Goal: Task Accomplishment & Management: Use online tool/utility

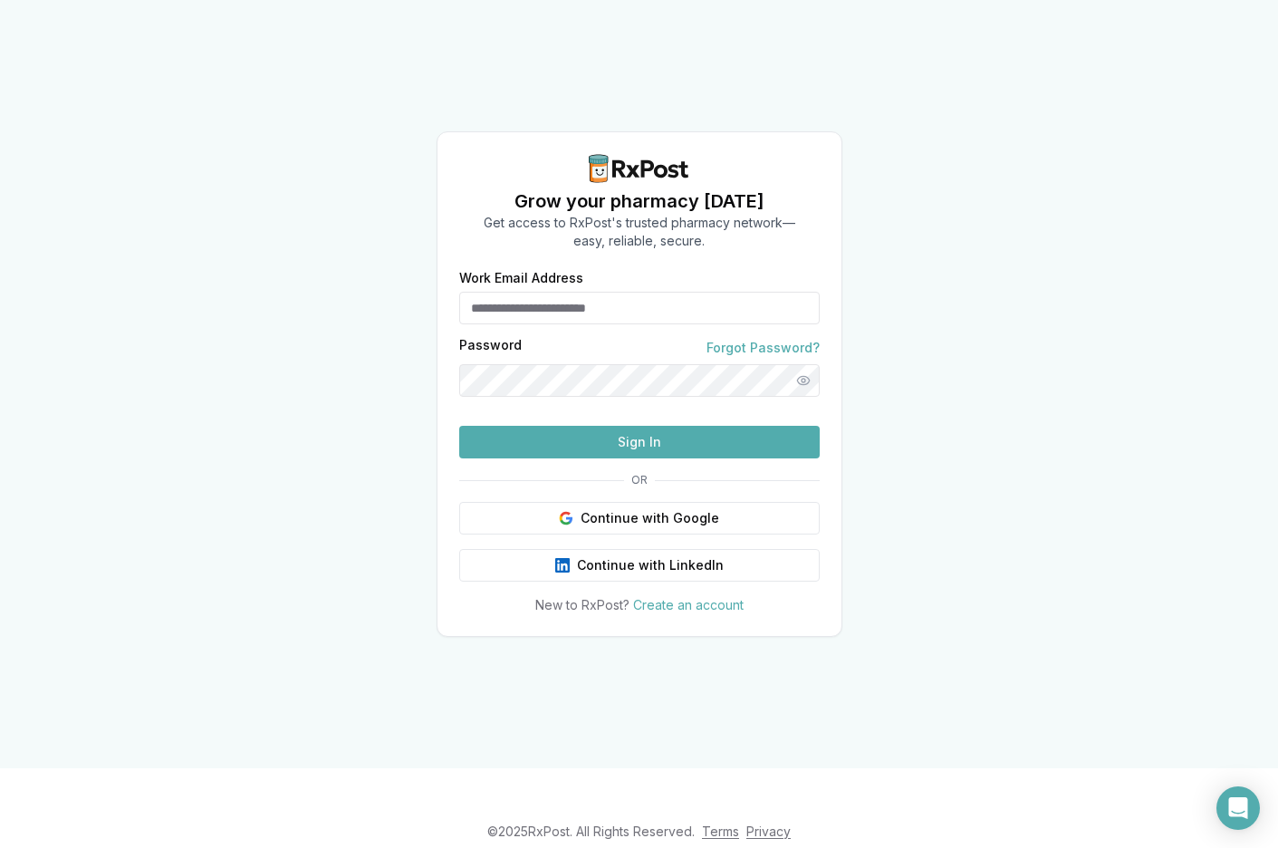
type input "**********"
click at [668, 458] on button "Sign In" at bounding box center [639, 442] width 360 height 33
click at [610, 458] on button "Sign In" at bounding box center [639, 442] width 360 height 33
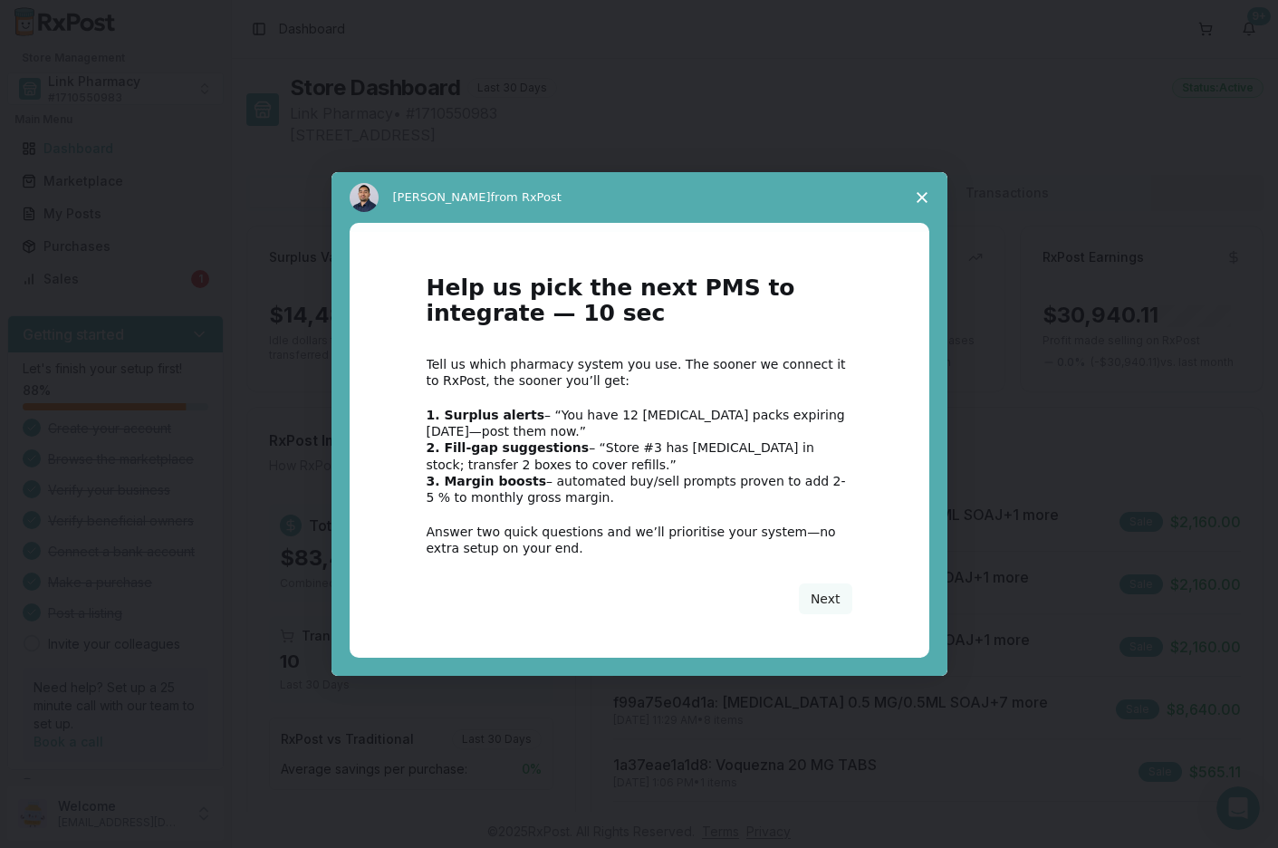
click at [911, 191] on span "Close survey" at bounding box center [921, 197] width 51 height 51
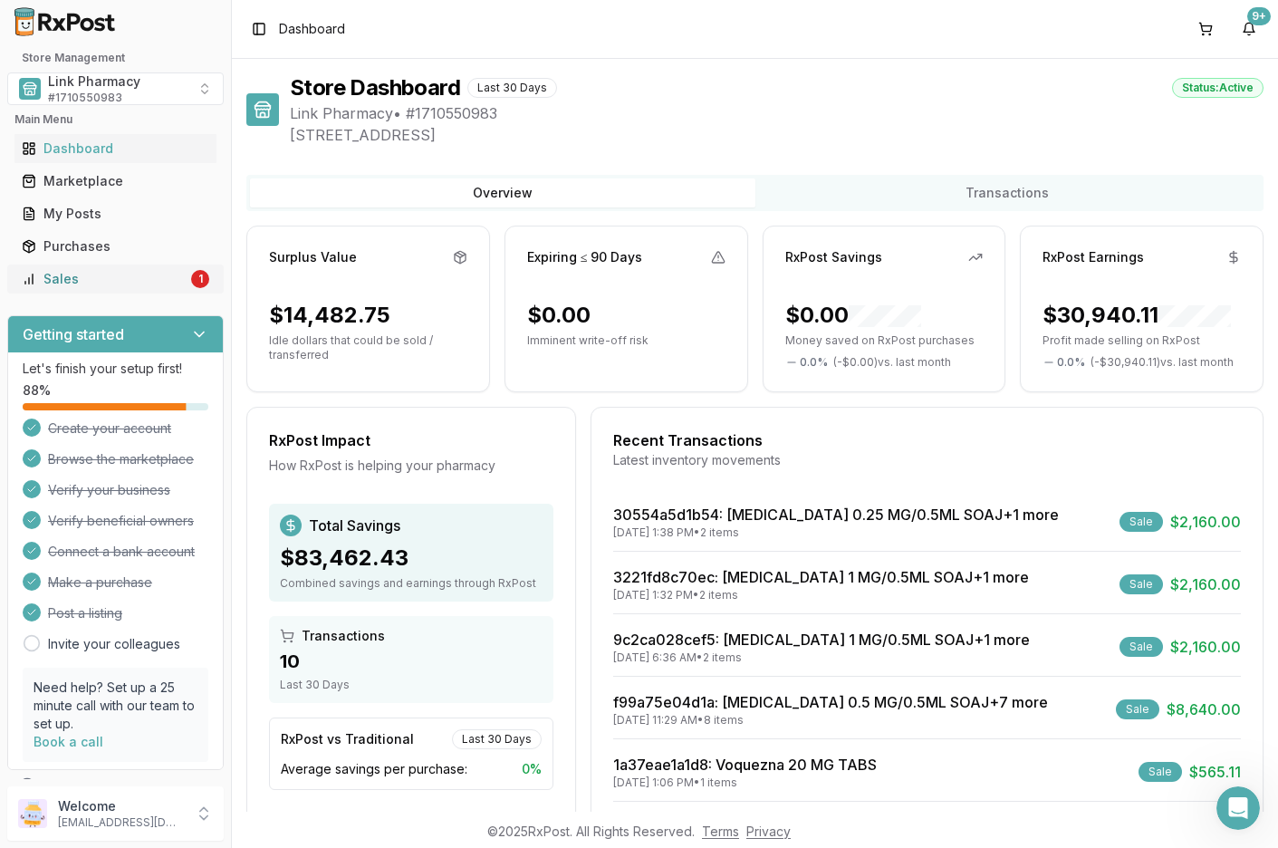
click at [64, 278] on div "Sales" at bounding box center [105, 279] width 166 height 18
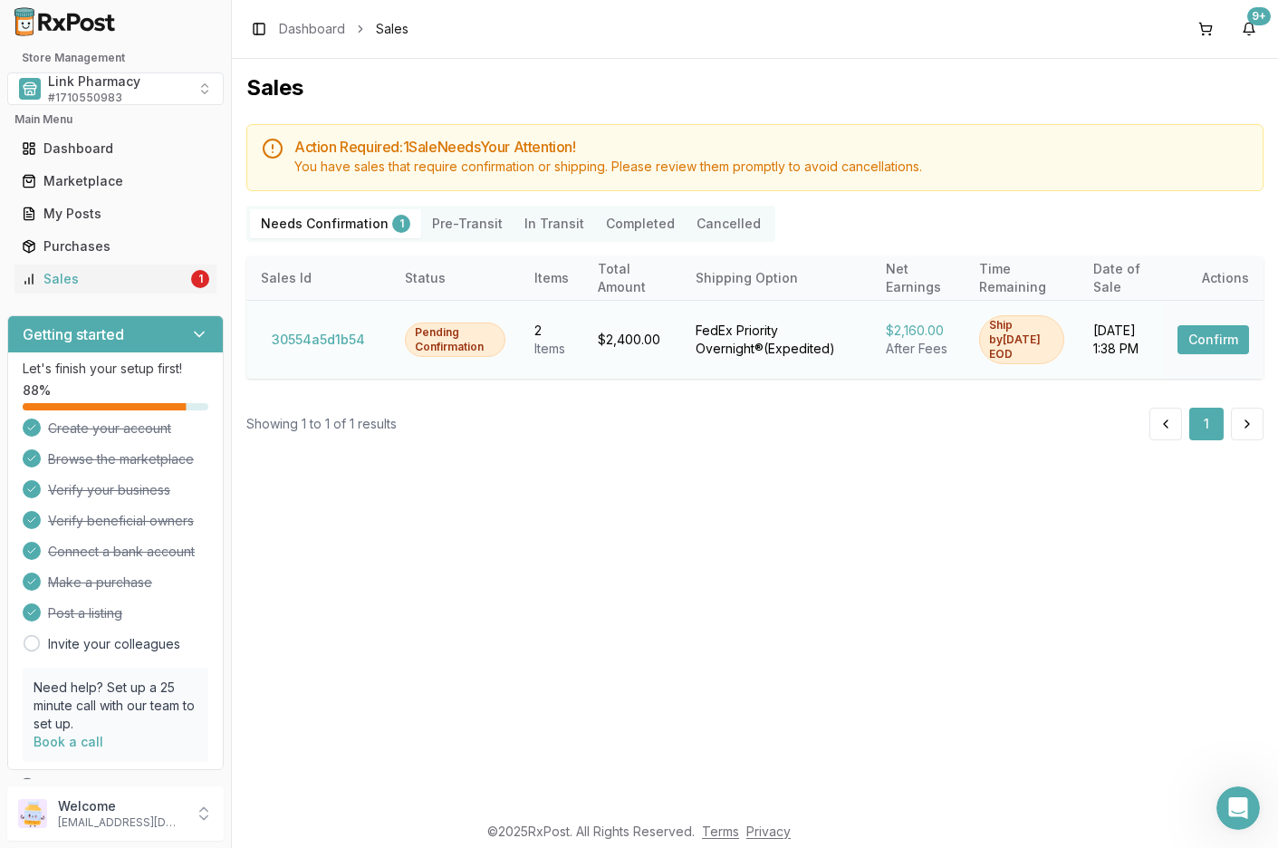
click at [1212, 345] on button "Confirm" at bounding box center [1213, 339] width 72 height 29
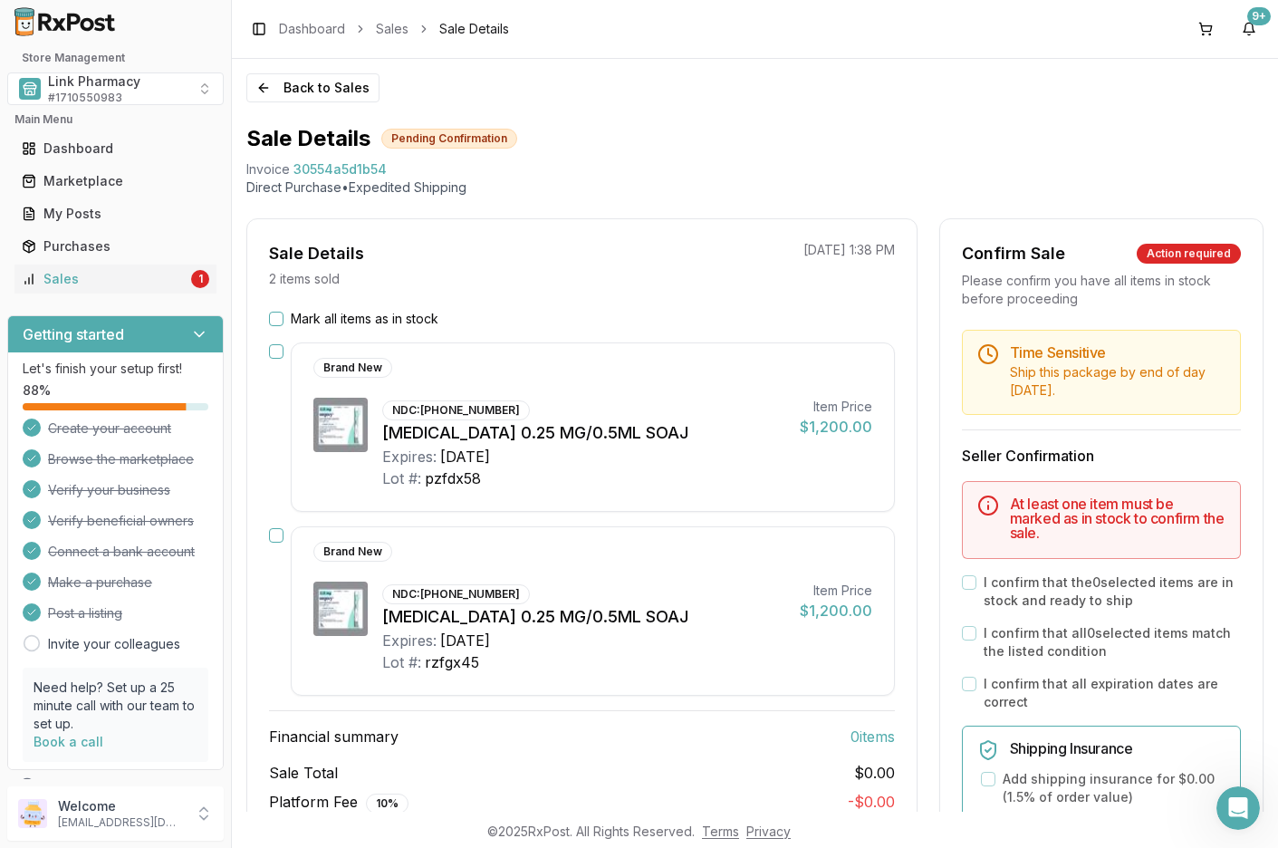
click at [275, 320] on button "Mark all items as in stock" at bounding box center [276, 319] width 14 height 14
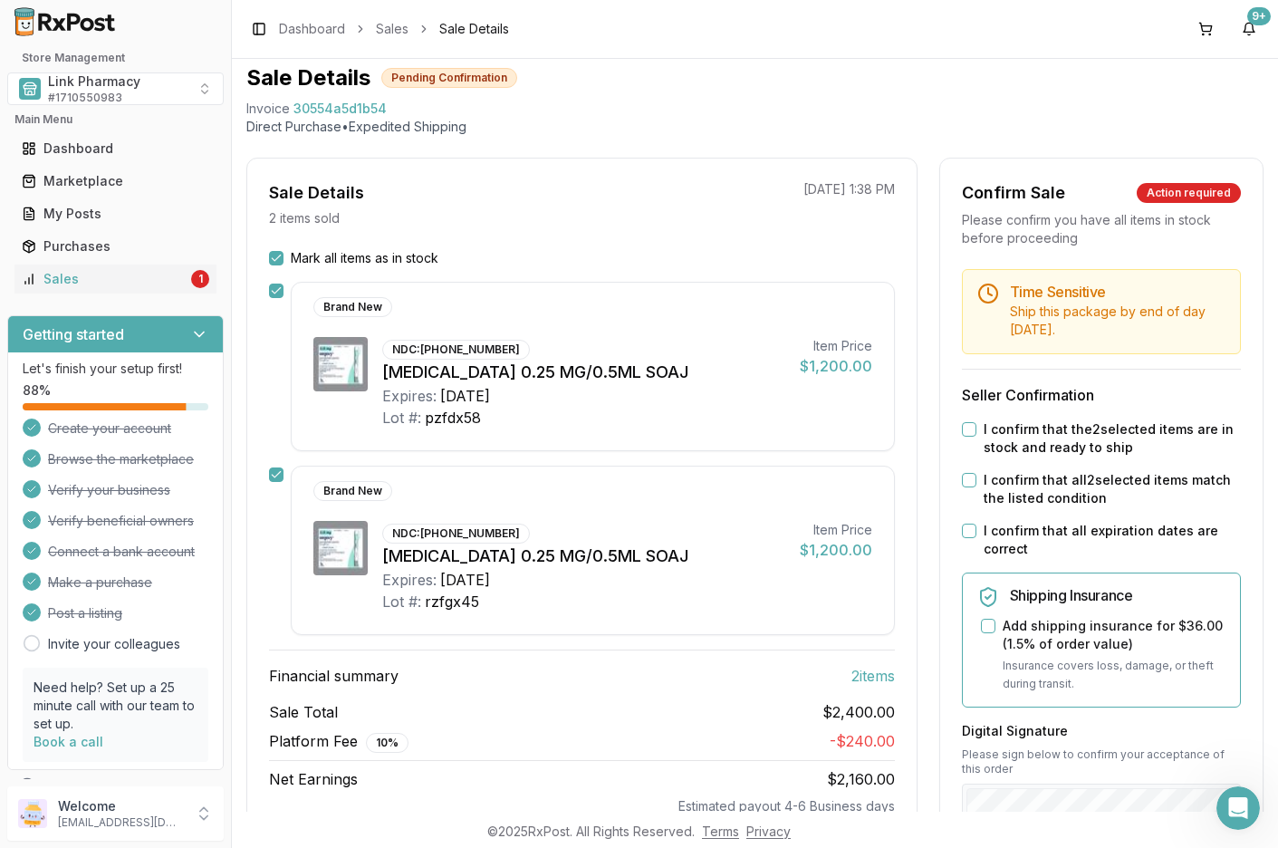
scroll to position [181, 0]
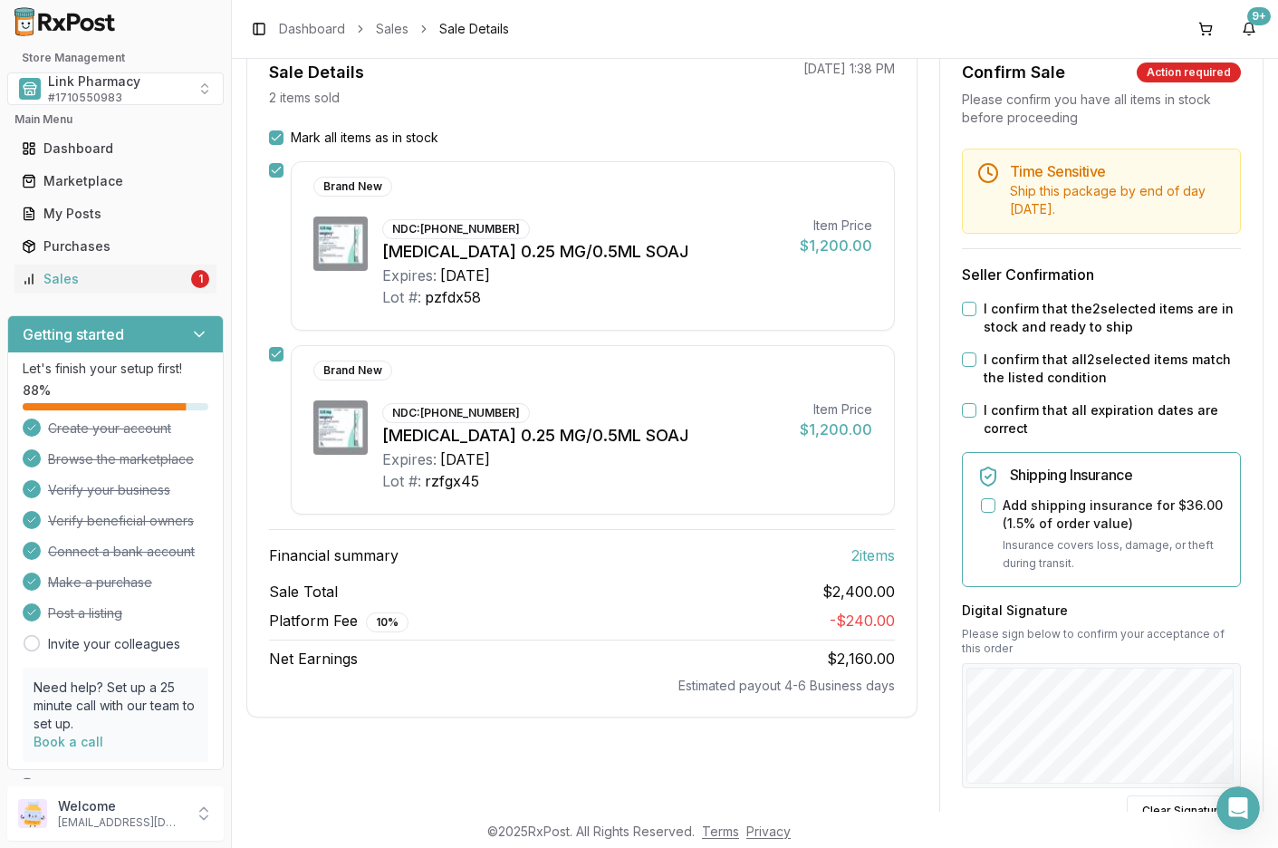
click at [969, 306] on button "I confirm that the 2 selected items are in stock and ready to ship" at bounding box center [969, 309] width 14 height 14
click at [966, 358] on button "I confirm that all 2 selected items match the listed condition" at bounding box center [969, 359] width 14 height 14
click at [966, 408] on button "I confirm that all expiration dates are correct" at bounding box center [969, 410] width 14 height 14
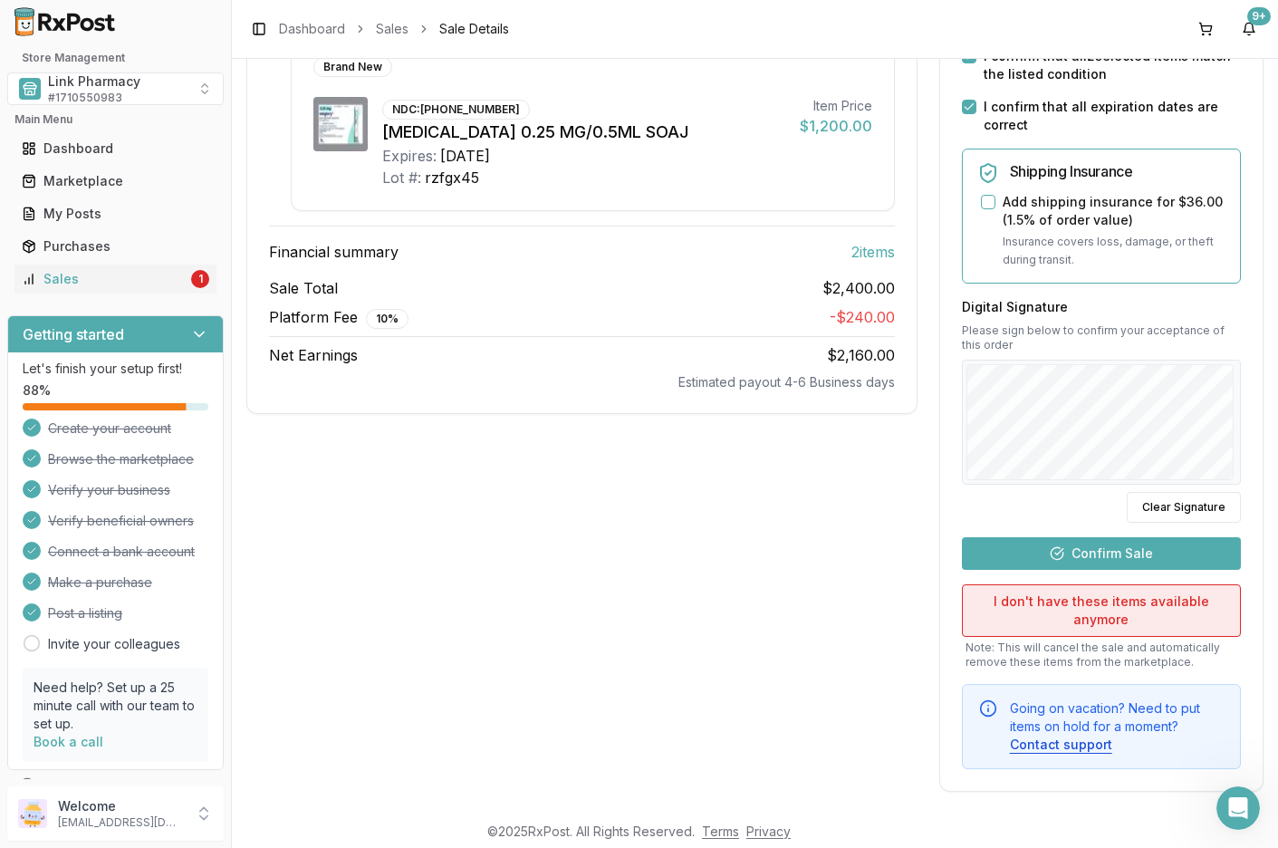
scroll to position [494, 0]
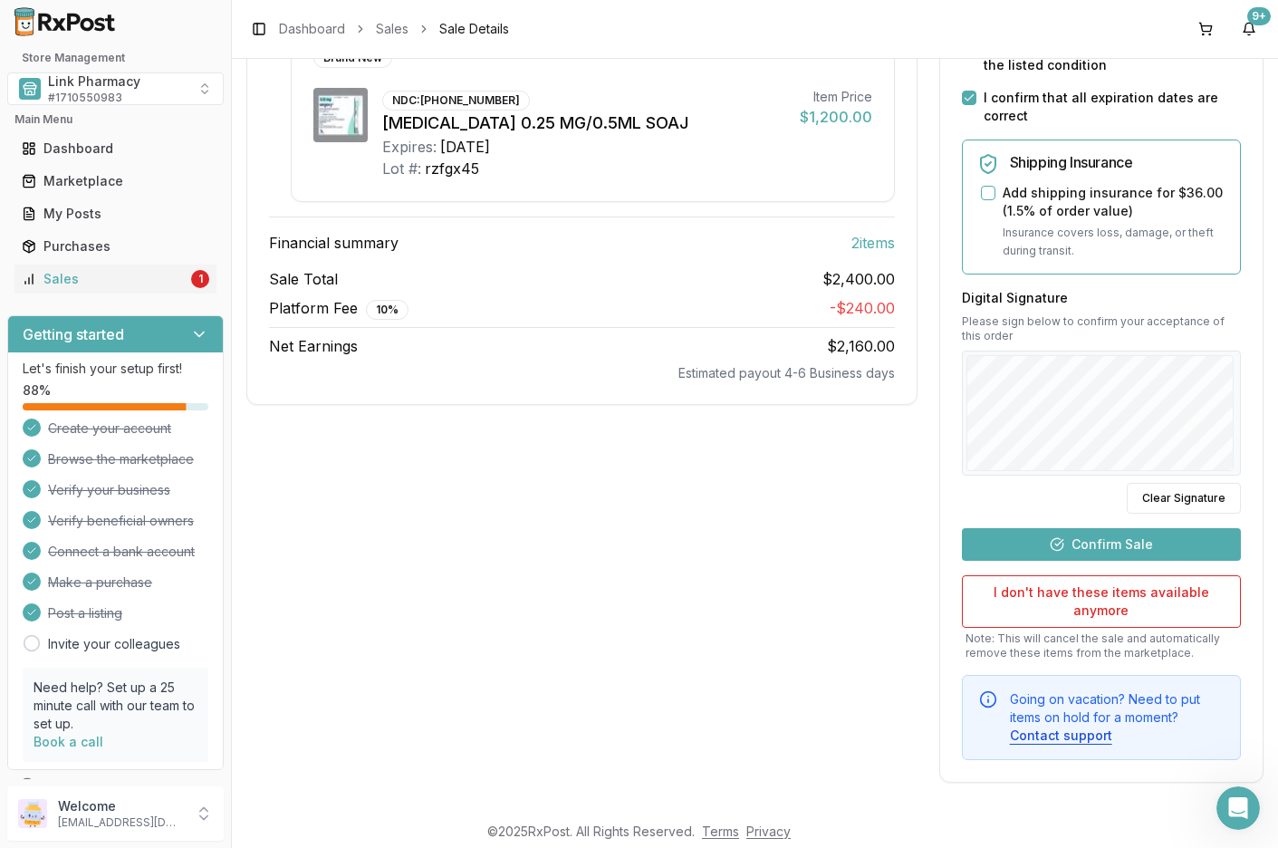
click at [1145, 542] on button "Confirm Sale" at bounding box center [1101, 544] width 279 height 33
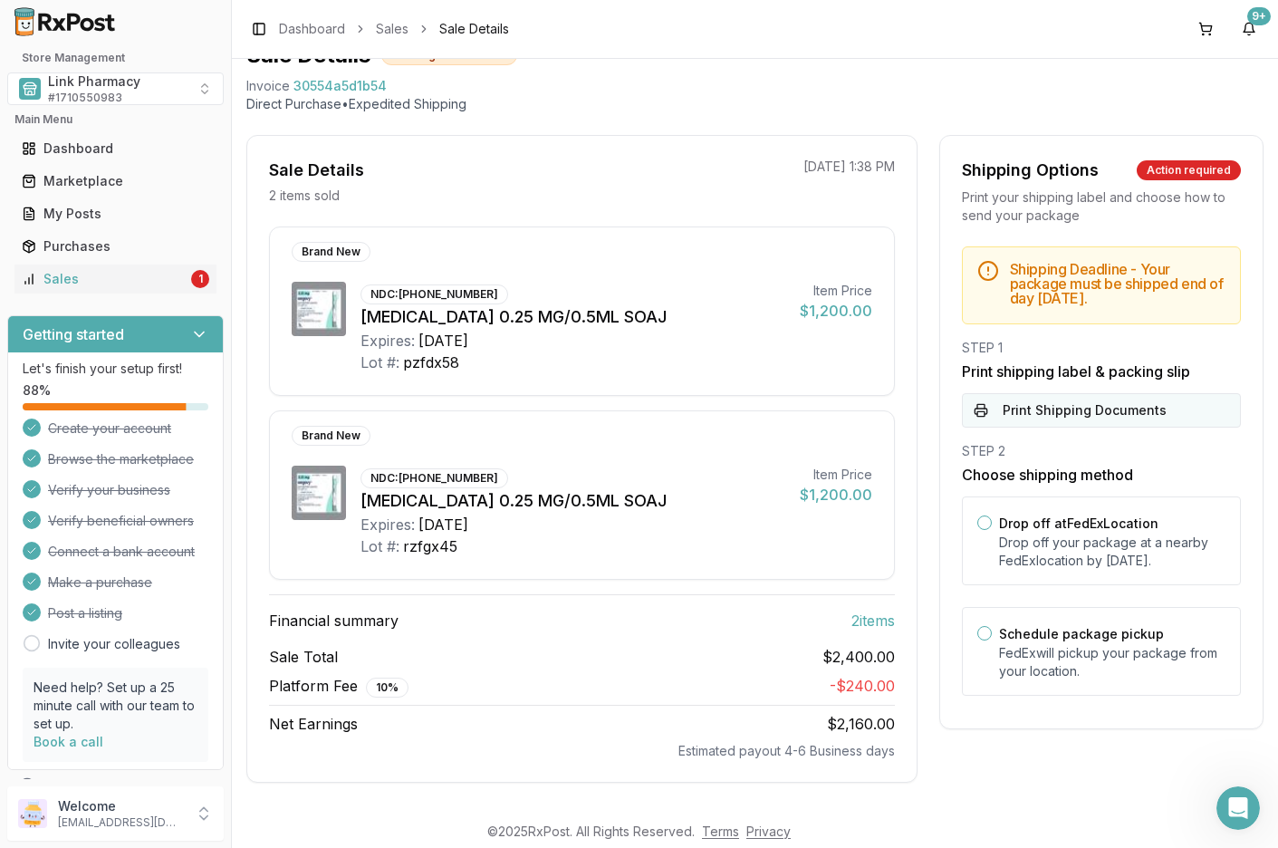
click at [1027, 408] on button "Print Shipping Documents" at bounding box center [1101, 410] width 279 height 34
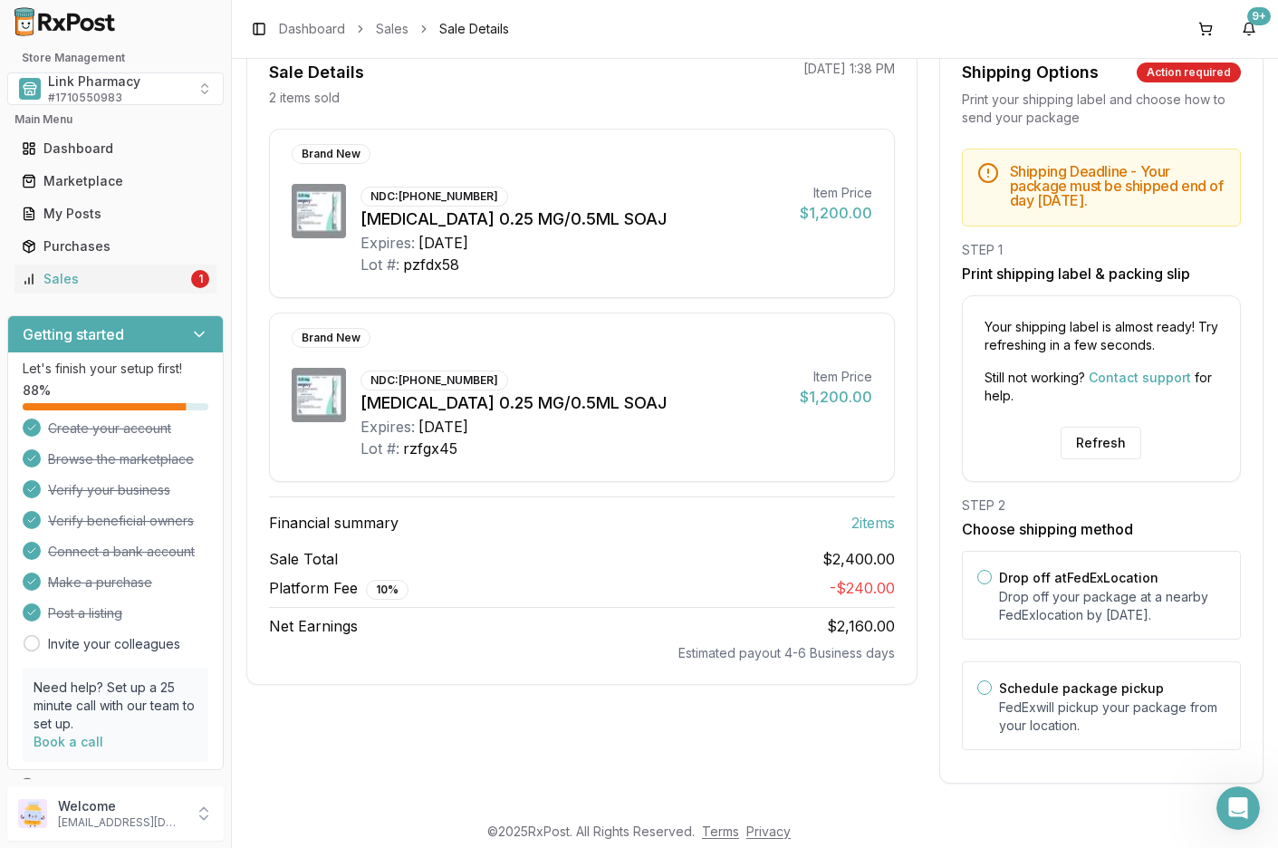
scroll to position [182, 0]
click at [970, 574] on div "Drop off at FedEx Location Drop off your package at a nearby FedEx location by …" at bounding box center [1101, 594] width 279 height 89
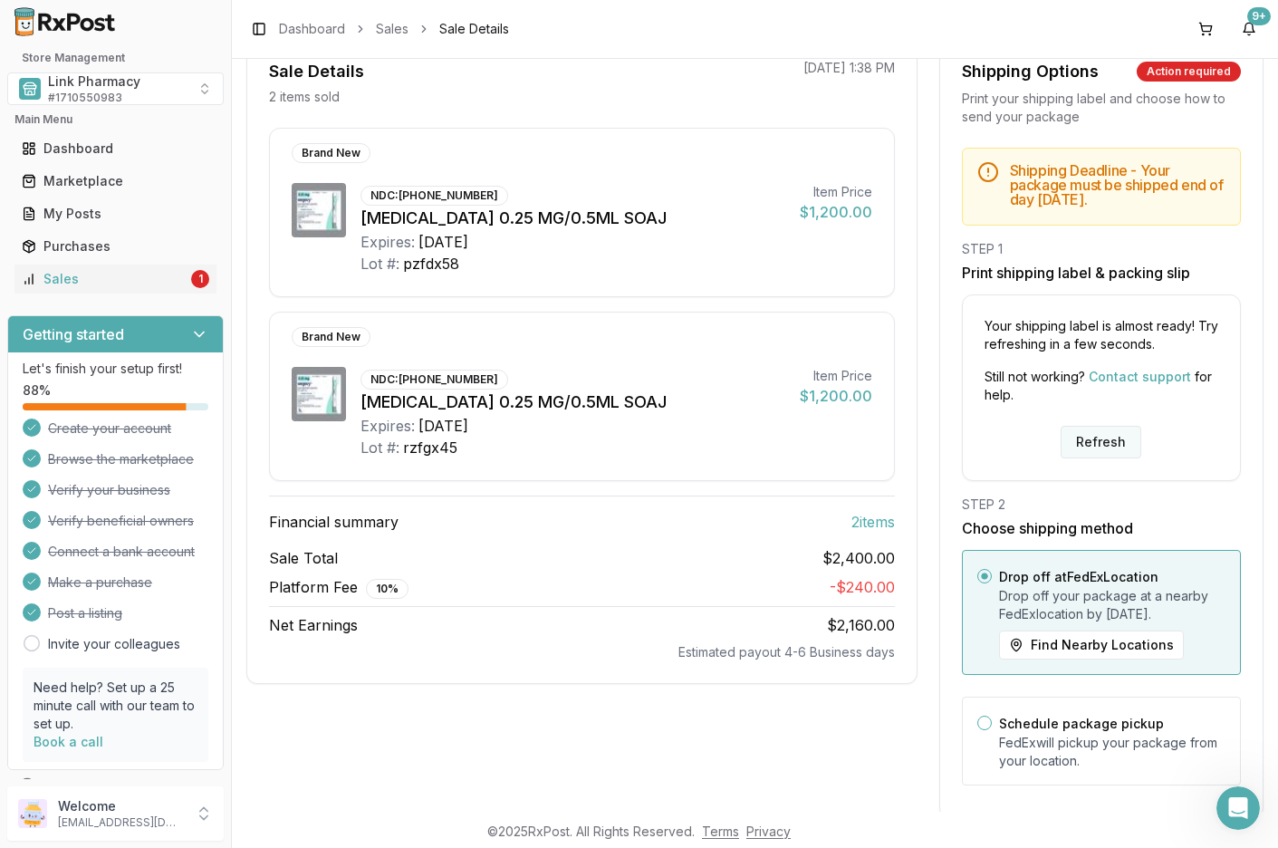
click at [1101, 444] on button "Refresh" at bounding box center [1100, 442] width 81 height 33
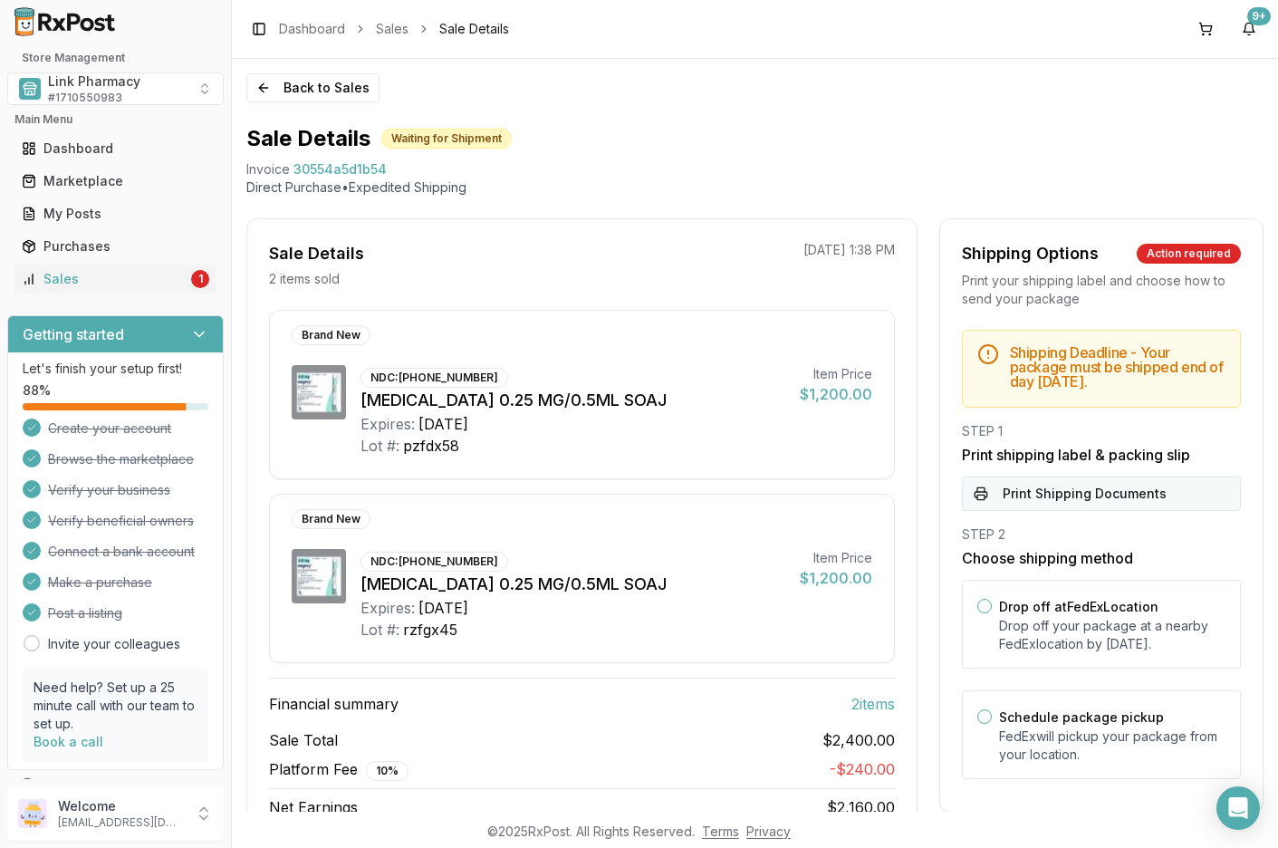
click at [1053, 488] on button "Print Shipping Documents" at bounding box center [1101, 493] width 279 height 34
click at [72, 256] on link "Purchases" at bounding box center [115, 246] width 202 height 33
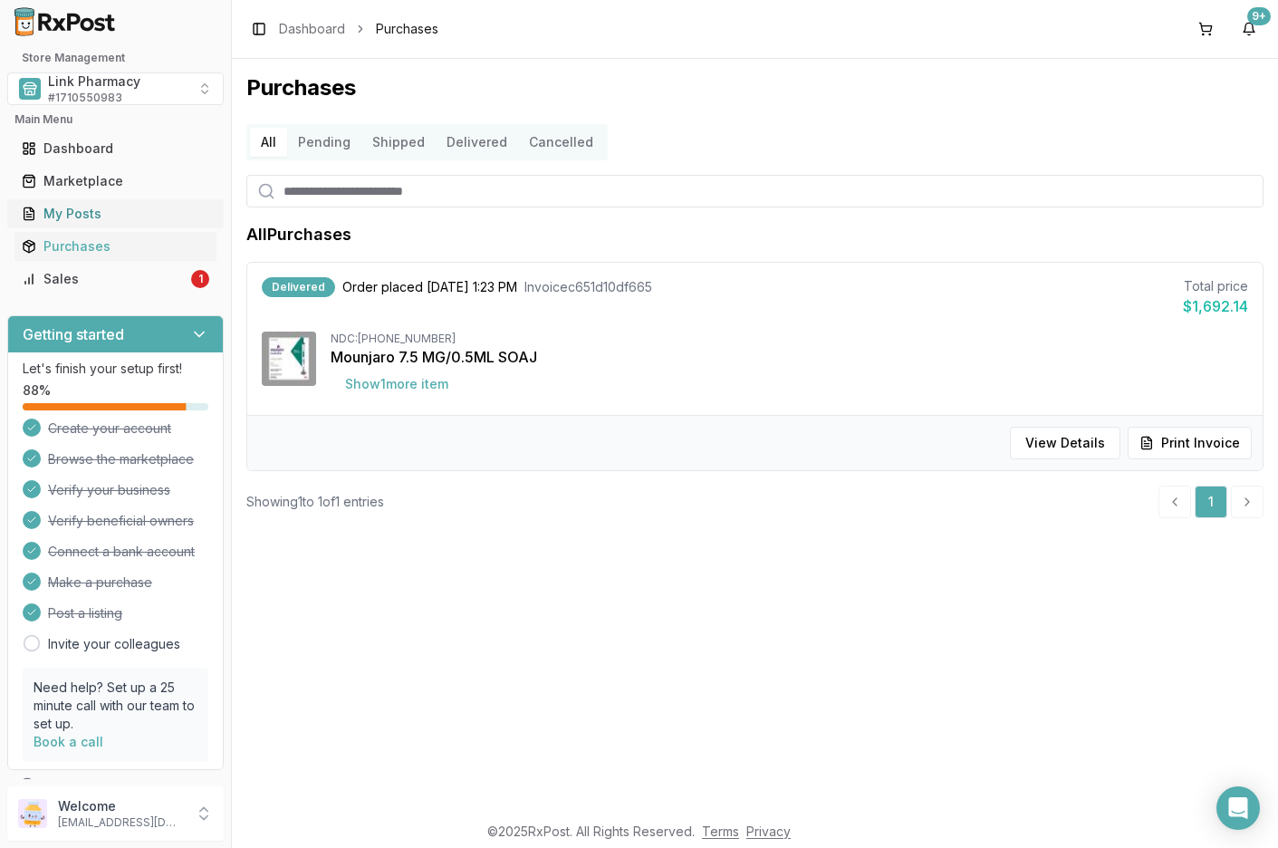
click at [73, 210] on div "My Posts" at bounding box center [115, 214] width 187 height 18
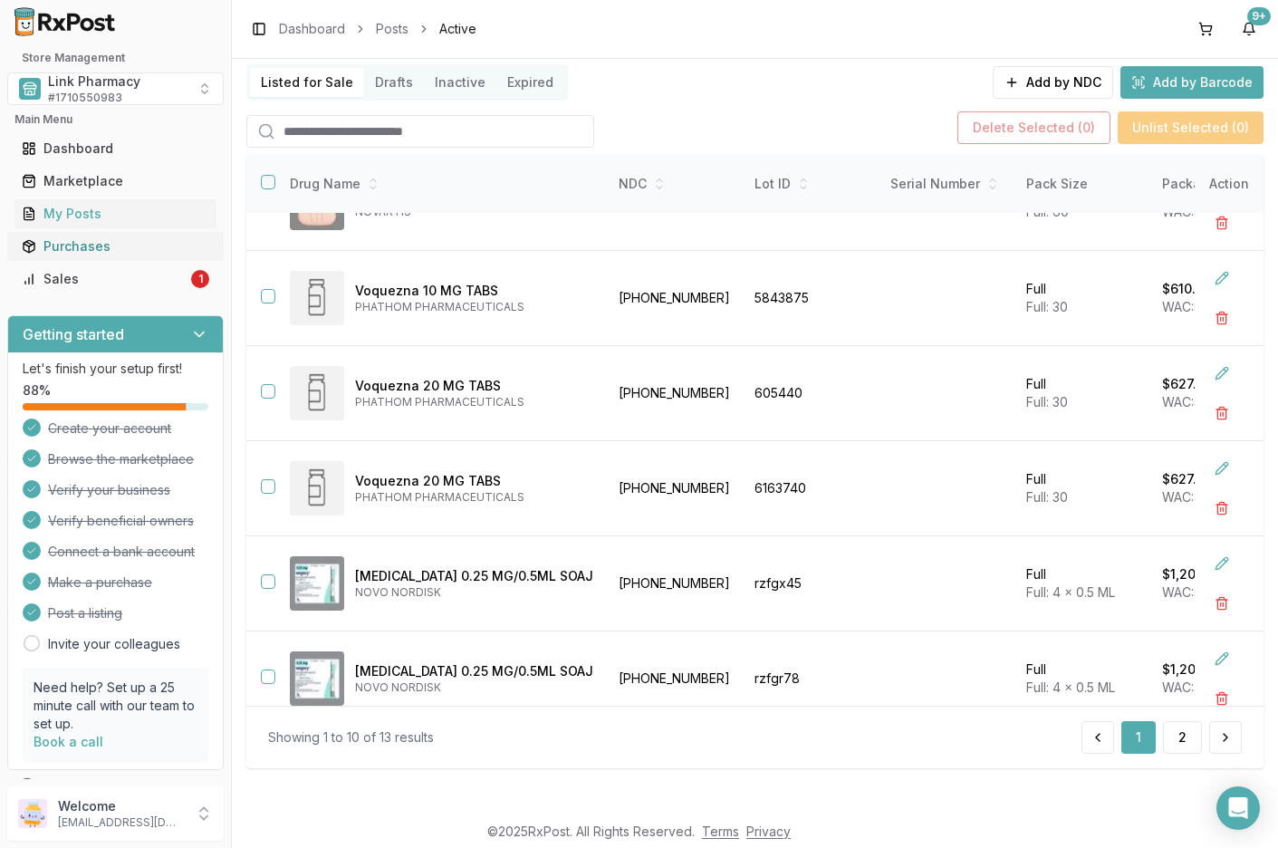
scroll to position [91, 0]
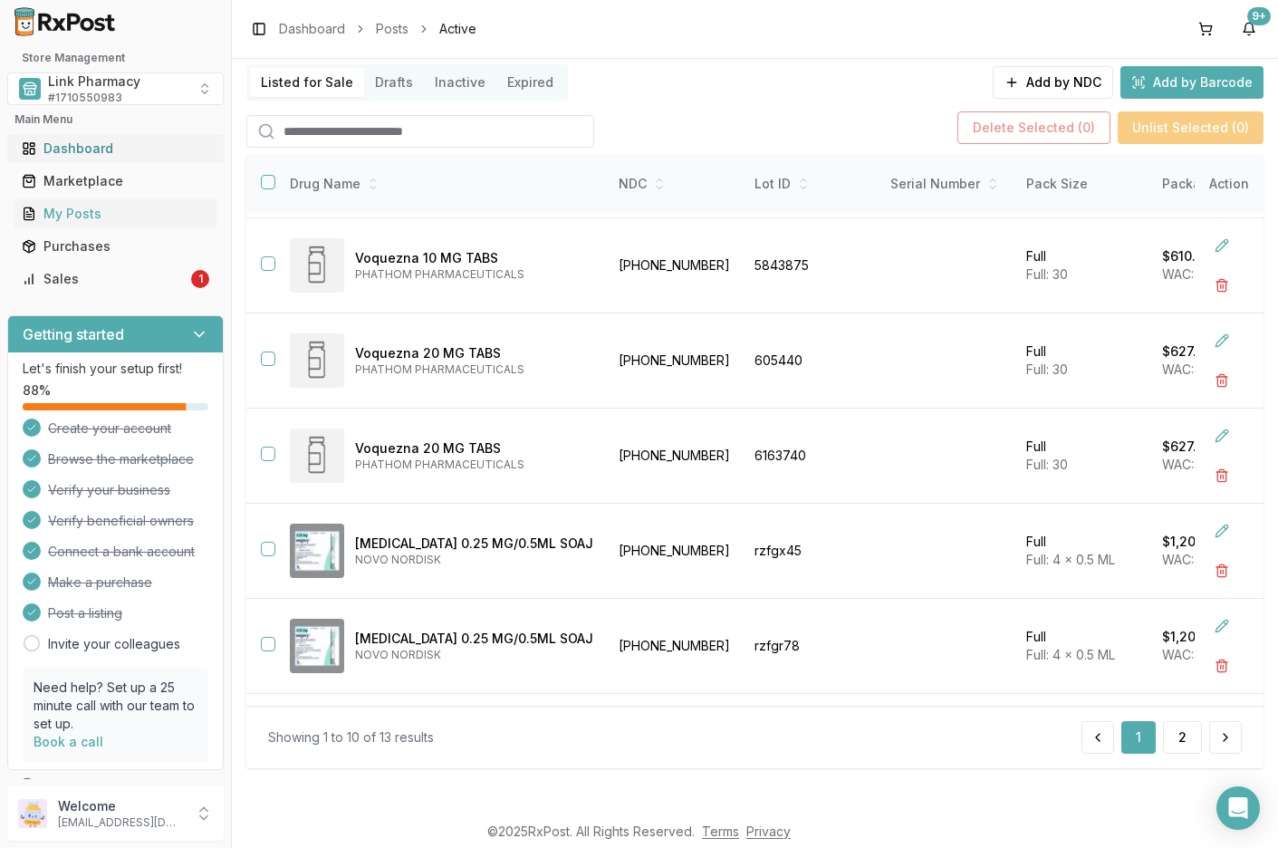
click at [80, 158] on link "Dashboard" at bounding box center [115, 148] width 202 height 33
